Goal: Information Seeking & Learning: Find specific fact

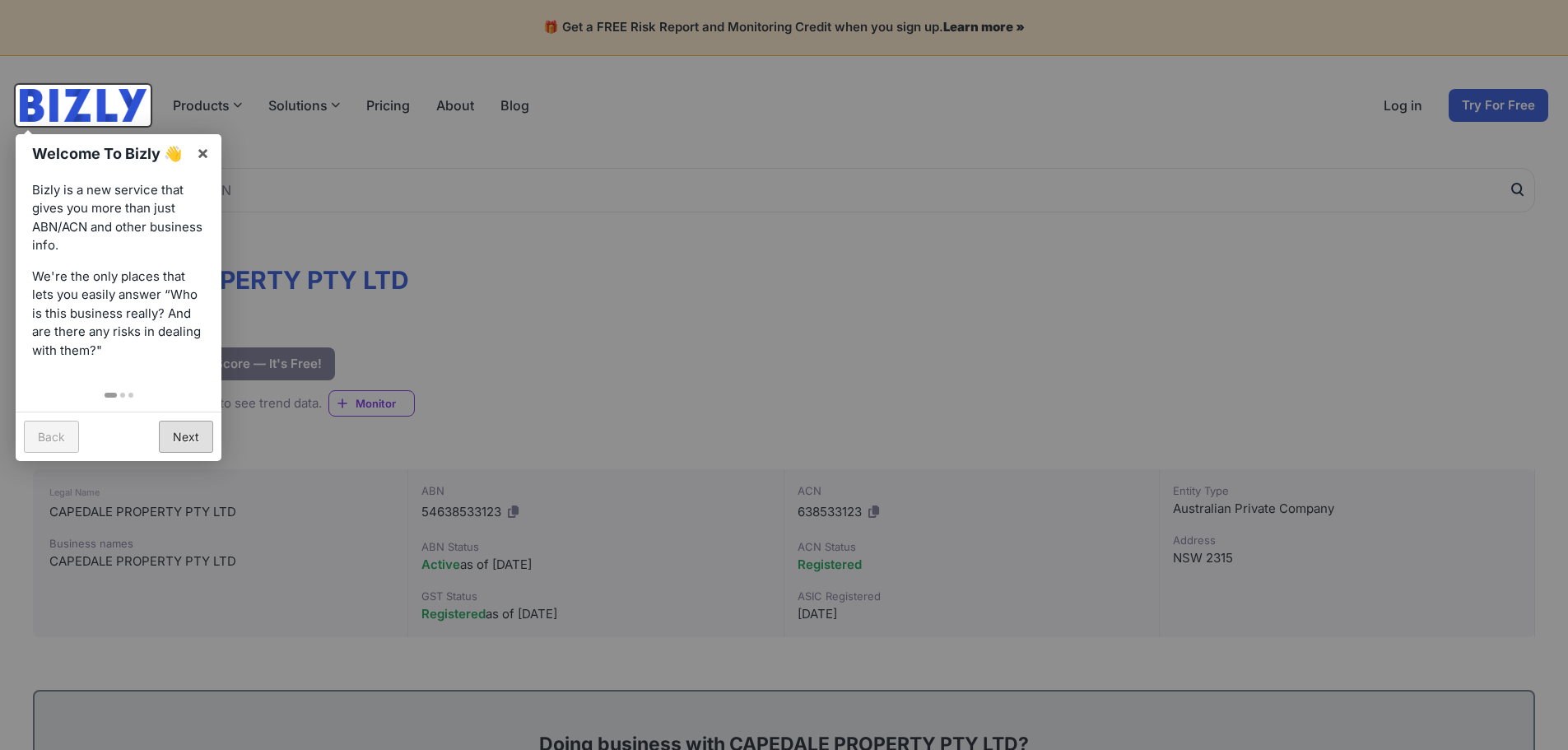
click at [195, 437] on link "Next" at bounding box center [185, 437] width 54 height 32
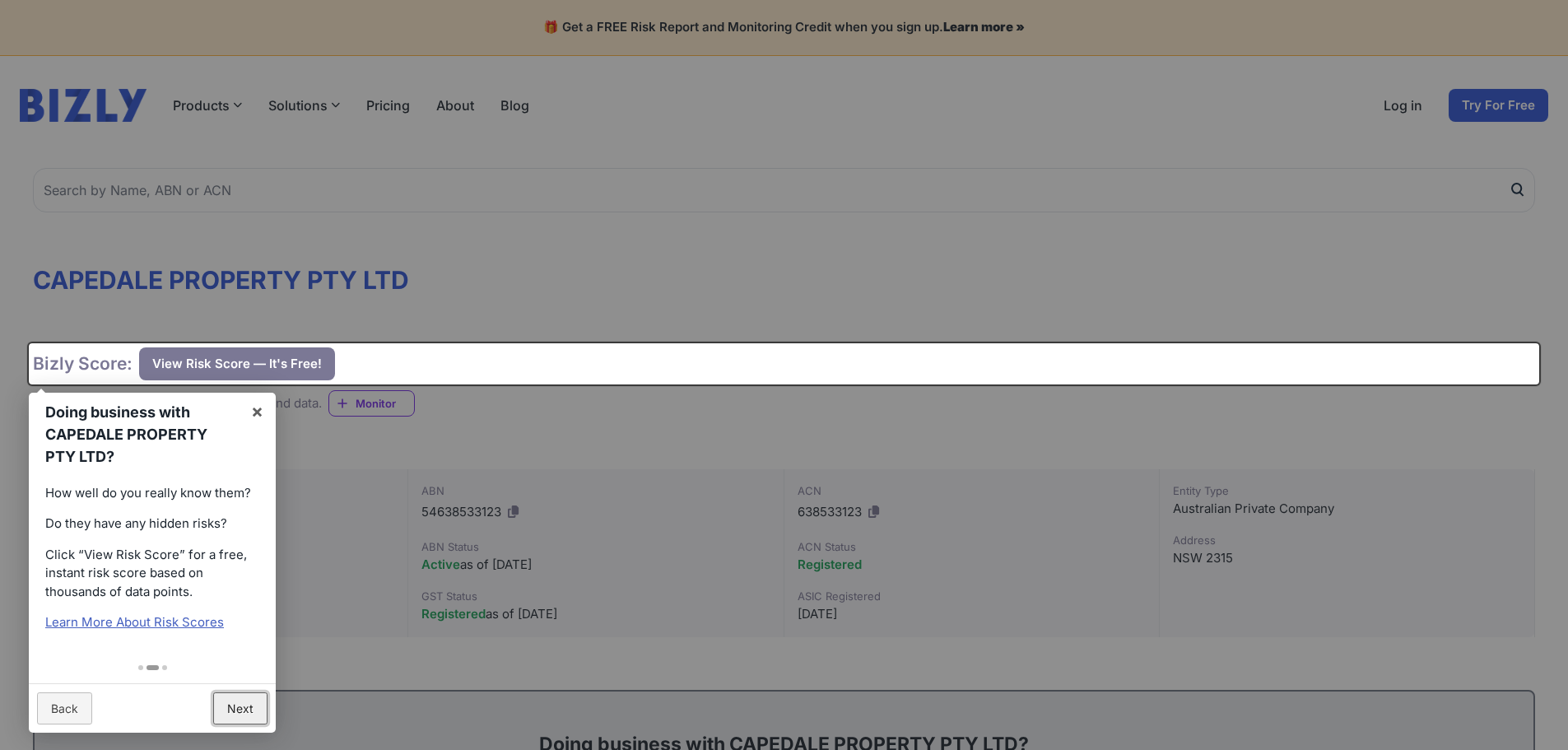
click at [231, 709] on link "Next" at bounding box center [240, 708] width 54 height 32
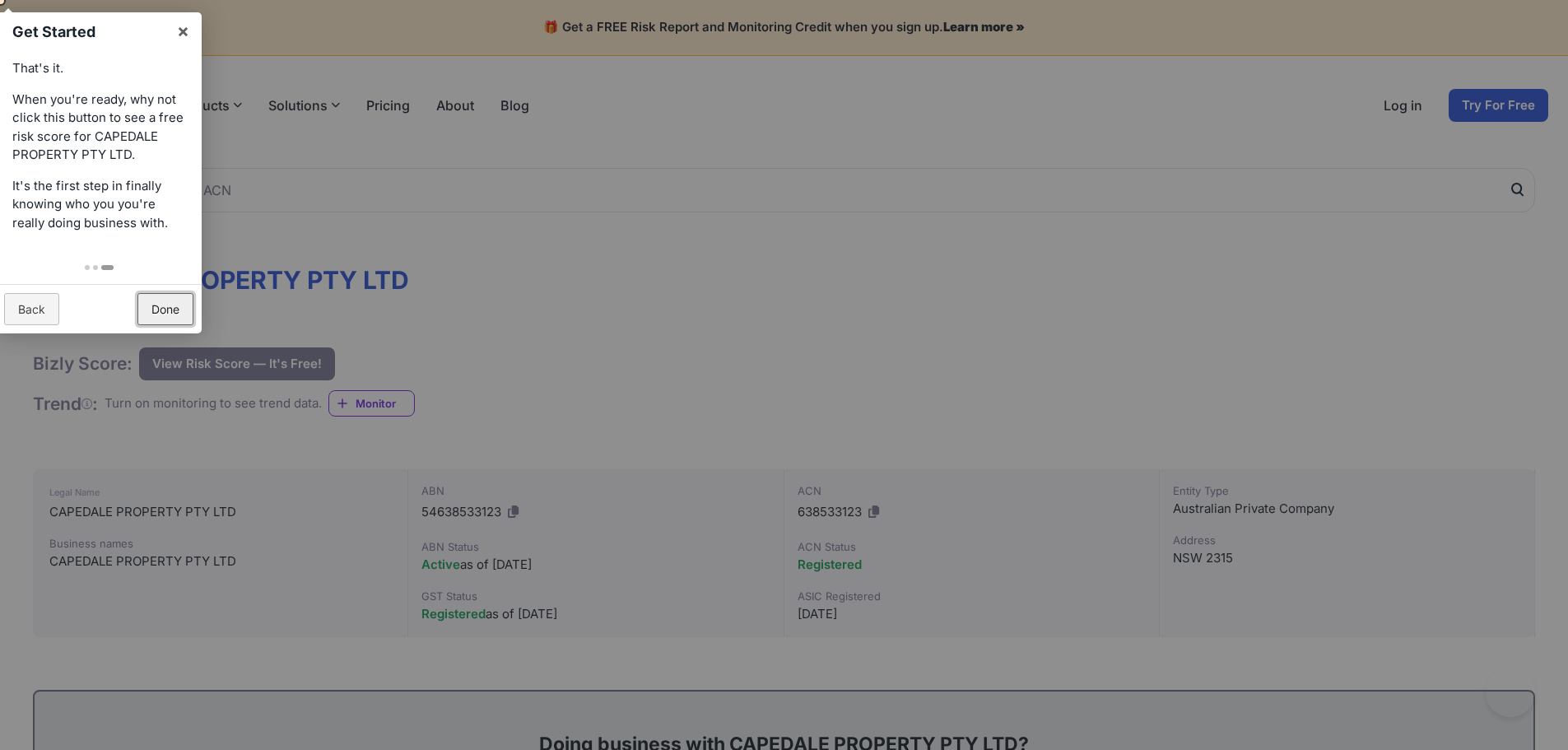
click at [165, 312] on link "Done" at bounding box center [165, 309] width 56 height 32
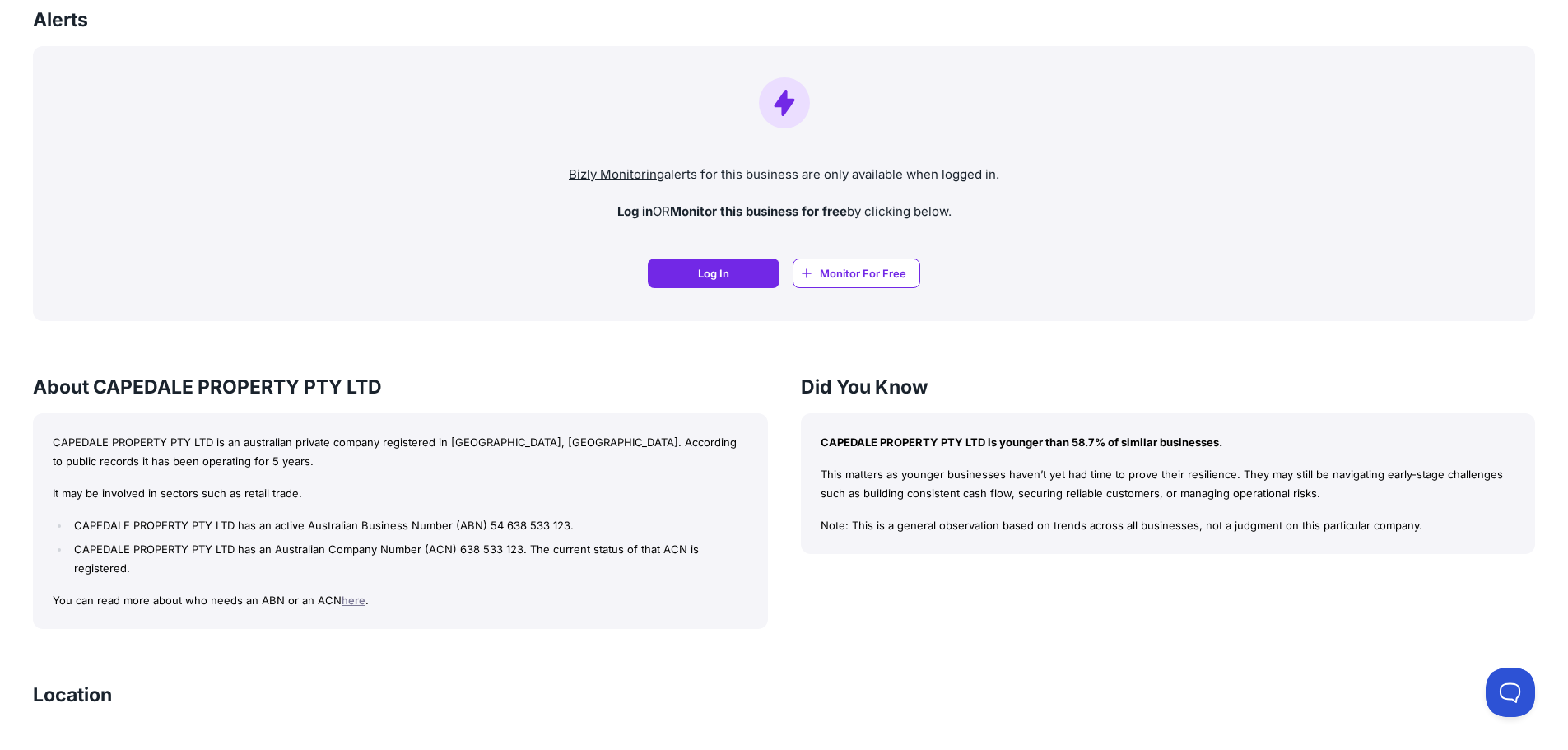
scroll to position [1153, 0]
drag, startPoint x: 75, startPoint y: 522, endPoint x: 233, endPoint y: 524, distance: 158.0
click at [233, 524] on li "CAPEDALE PROPERTY PTY LTD has an active Australian Business Number (ABN) 54 638…" at bounding box center [409, 526] width 678 height 19
copy li "CAPEDALE PROPERTY PTY LTD"
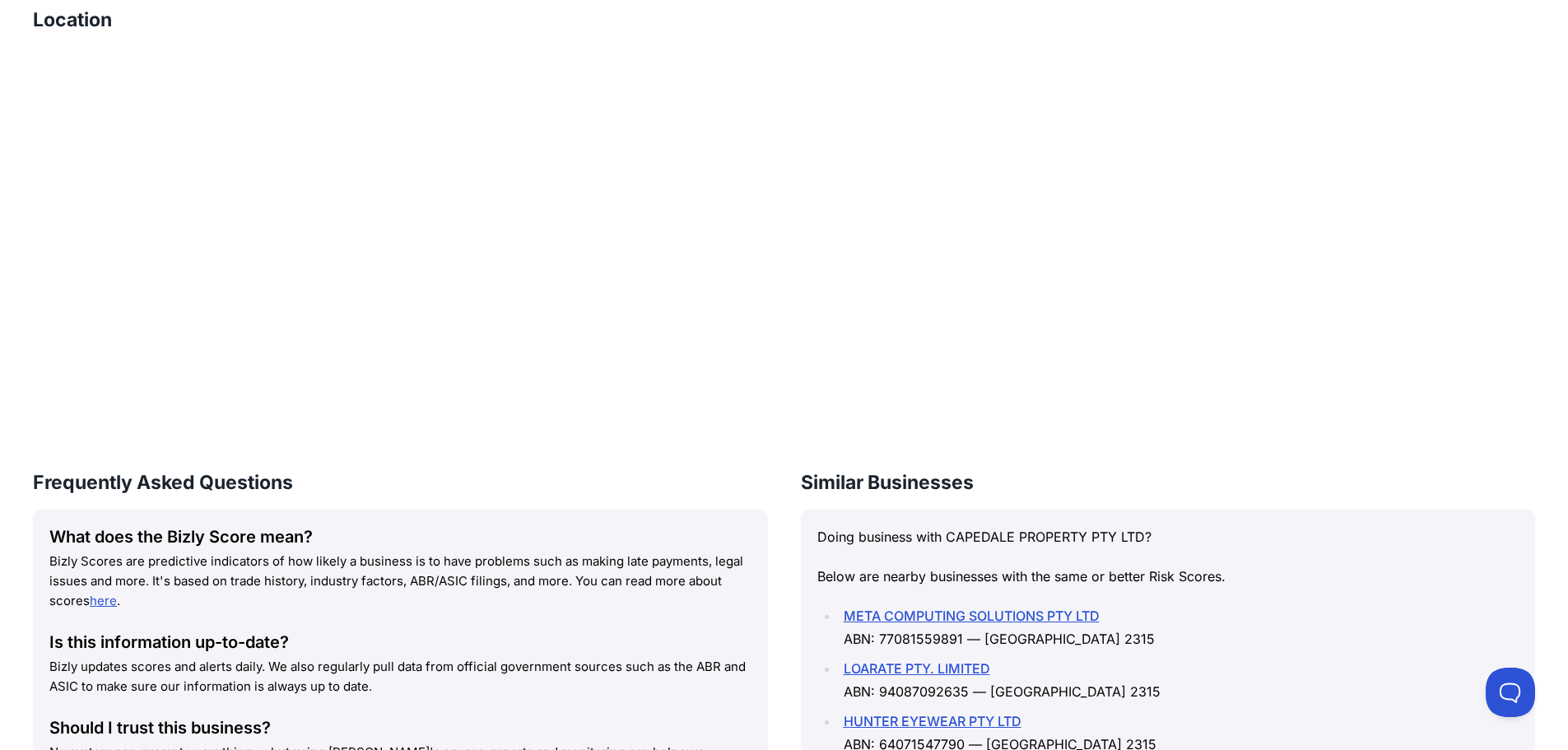
scroll to position [1624, 0]
